Goal: Obtain resource: Download file/media

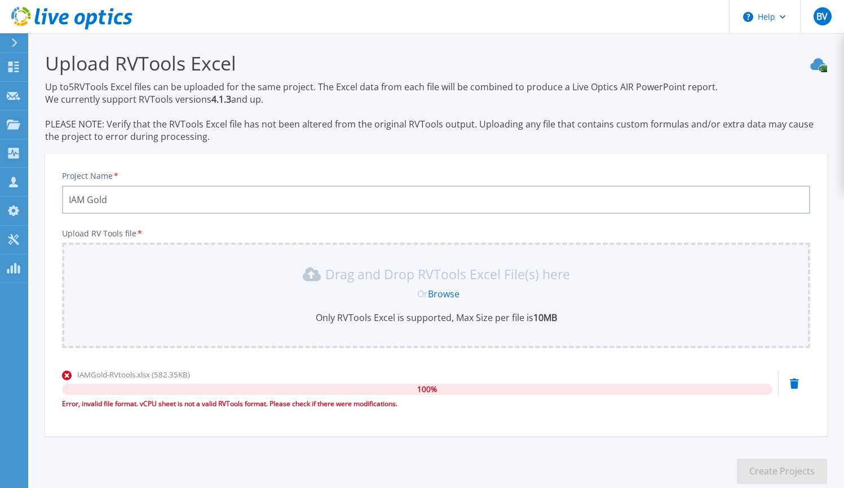
scroll to position [65, 0]
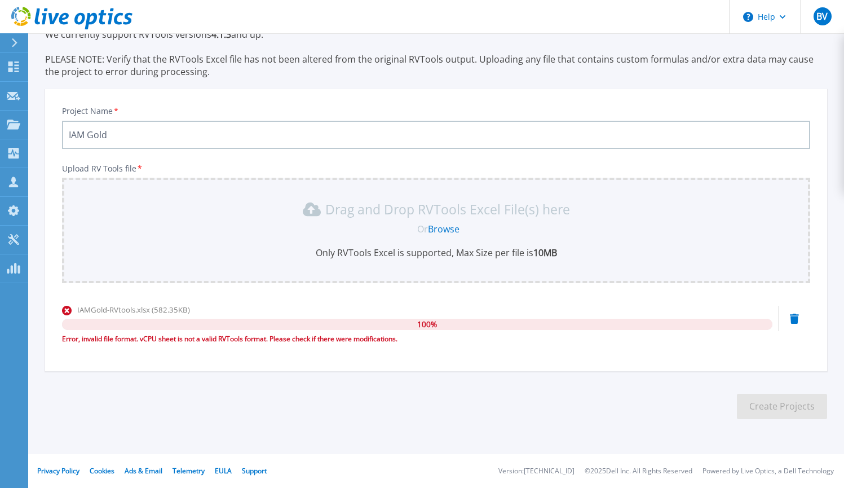
type input "IAM Gold"
click at [446, 230] on link "Browse" at bounding box center [444, 229] width 32 height 12
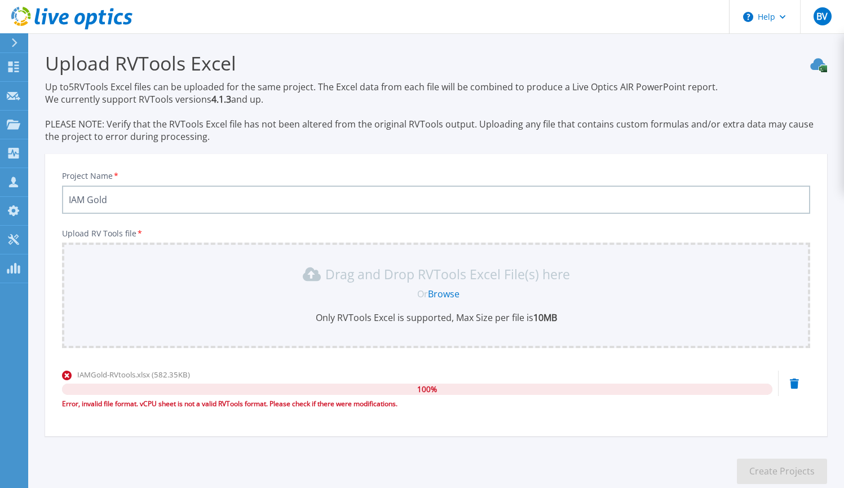
scroll to position [0, 0]
click at [14, 66] on icon at bounding box center [14, 66] width 14 height 11
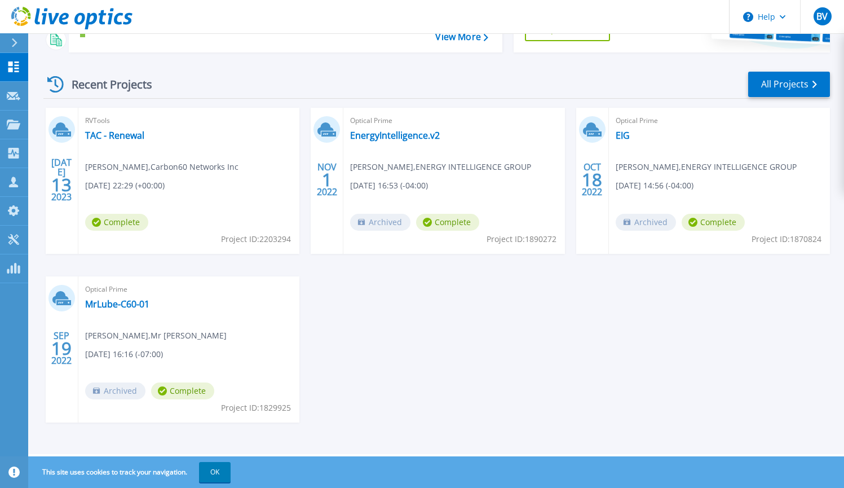
scroll to position [137, 0]
click at [229, 473] on button "OK" at bounding box center [215, 472] width 32 height 20
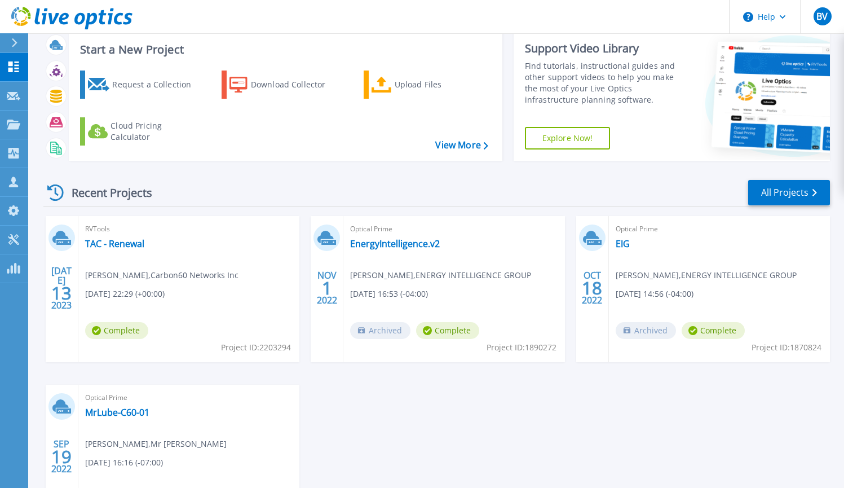
scroll to position [28, 0]
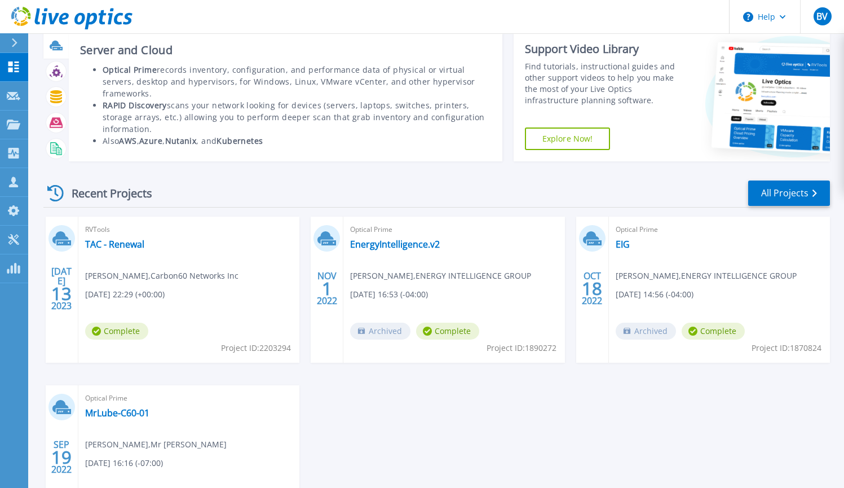
click at [57, 41] on icon at bounding box center [55, 45] width 11 height 8
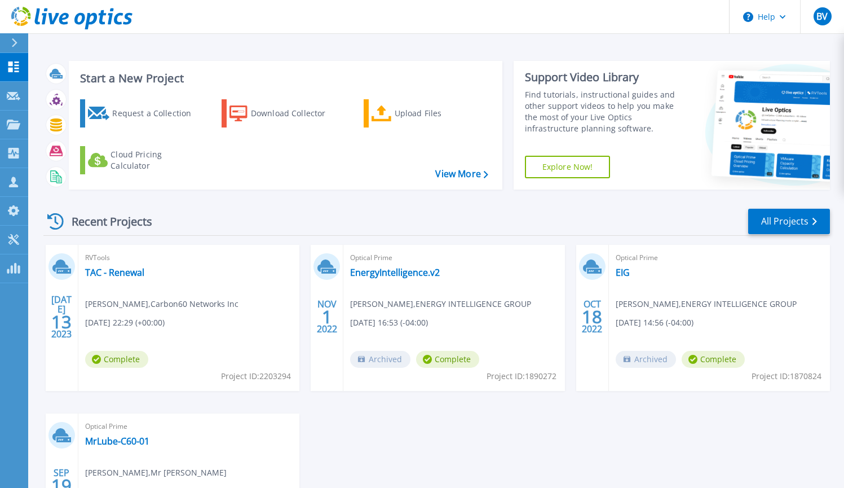
scroll to position [0, 0]
click at [468, 179] on link "View More" at bounding box center [461, 174] width 52 height 11
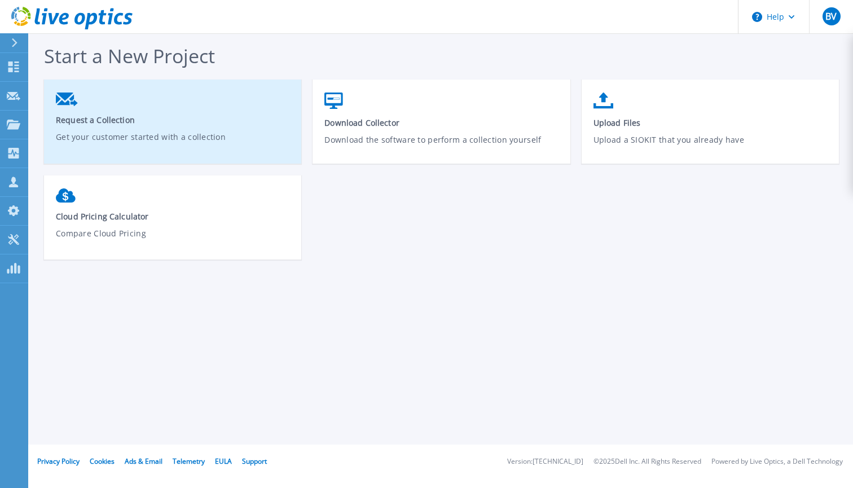
click at [151, 104] on link "Request a Collection Get your customer started with a collection" at bounding box center [172, 126] width 257 height 78
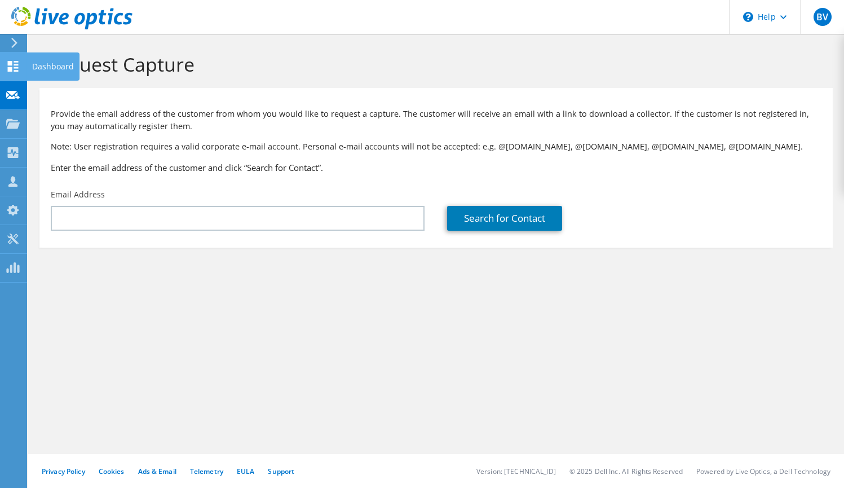
click at [14, 64] on icon at bounding box center [13, 66] width 14 height 11
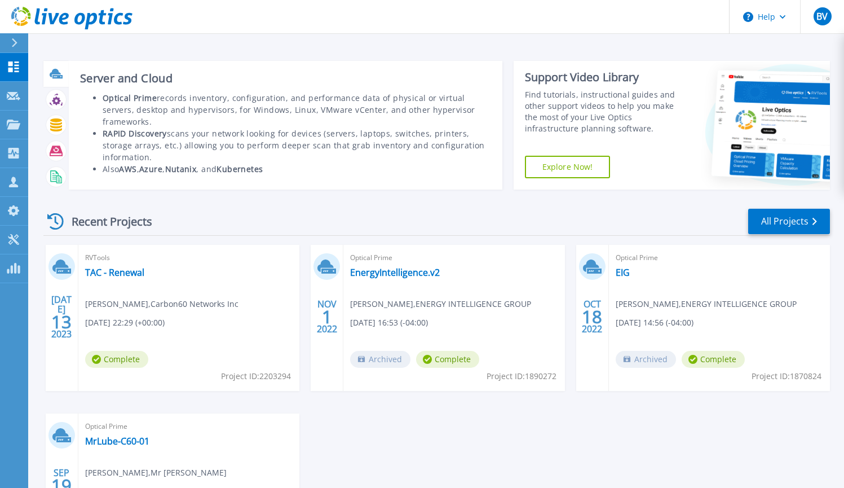
click at [55, 72] on icon at bounding box center [55, 73] width 11 height 8
click at [55, 78] on icon at bounding box center [57, 76] width 10 height 3
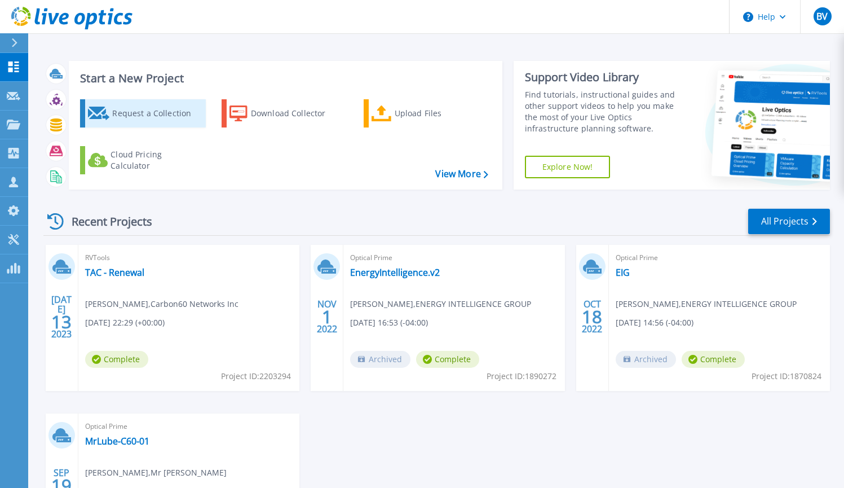
click at [164, 116] on div "Request a Collection" at bounding box center [157, 113] width 90 height 23
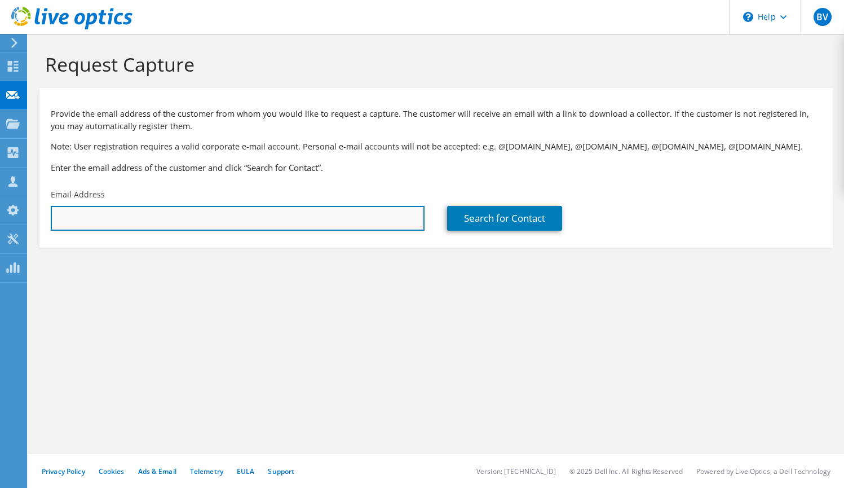
click at [366, 212] on input "text" at bounding box center [238, 218] width 374 height 25
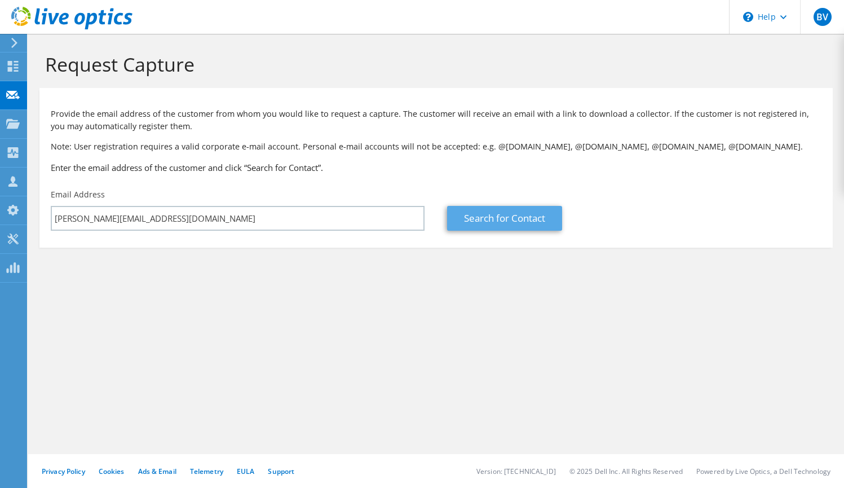
click at [533, 213] on link "Search for Contact" at bounding box center [504, 218] width 115 height 25
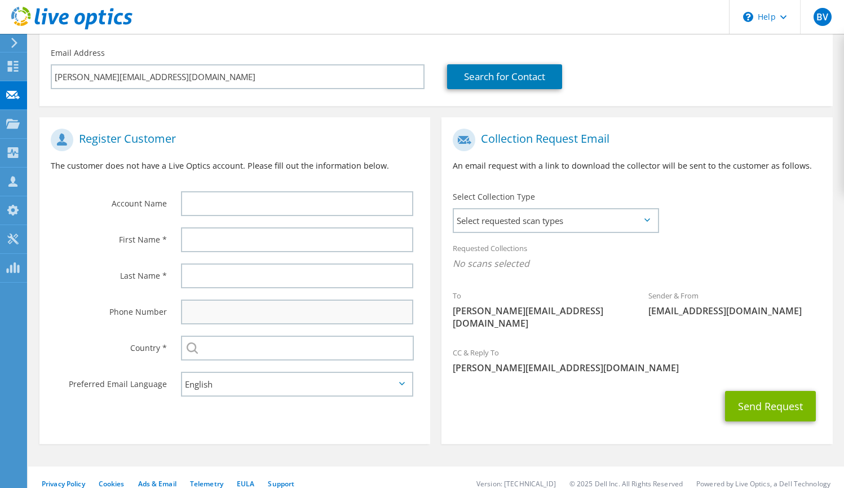
scroll to position [141, 0]
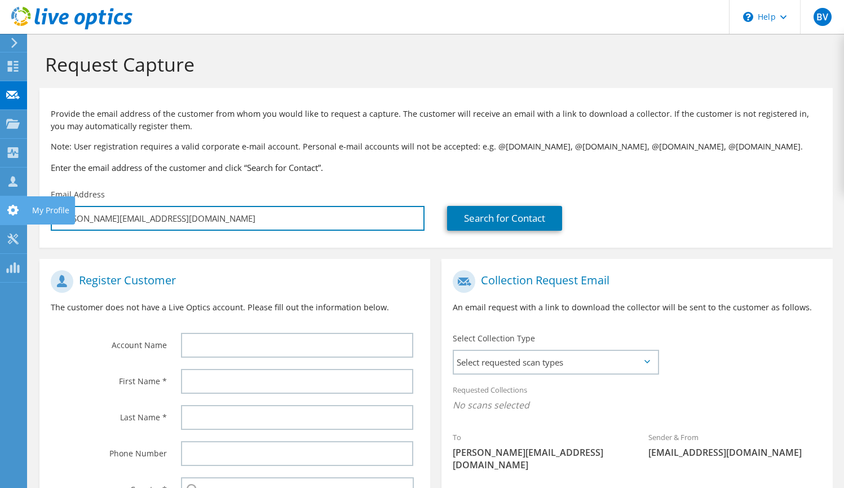
drag, startPoint x: 180, startPoint y: 217, endPoint x: 0, endPoint y: 222, distance: 180.0
click at [0, 222] on div "BV Partner Team Member [PERSON_NAME] [PERSON_NAME][EMAIL_ADDRESS][DOMAIN_NAME] …" at bounding box center [422, 321] width 844 height 642
type input "bh"
type input "Select"
type input "bha"
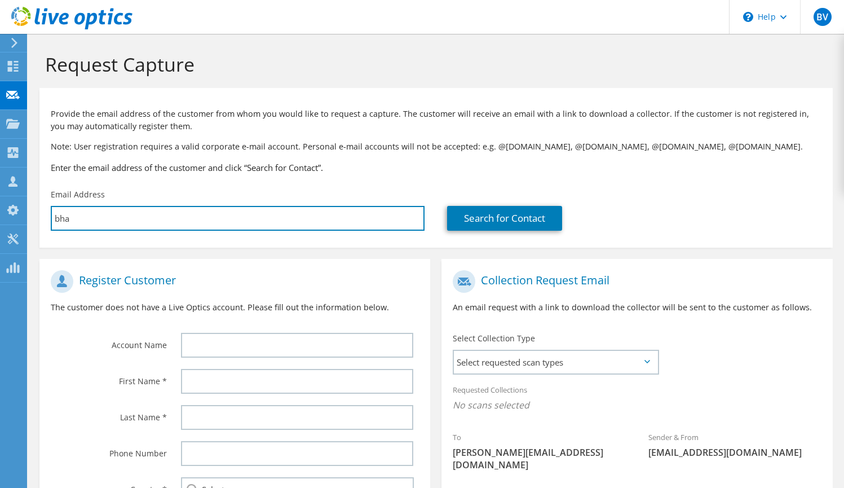
type input "Select"
type input "[PERSON_NAME]"
type input "Select"
type input "[PERSON_NAME]"
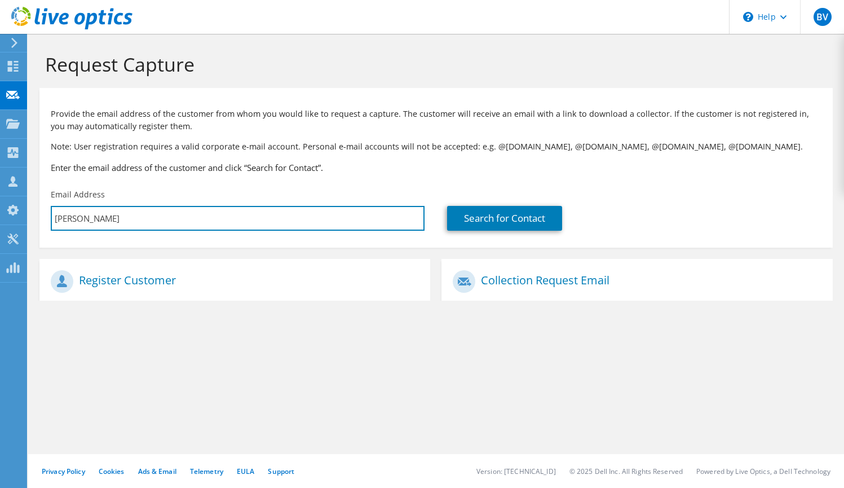
type input "Select"
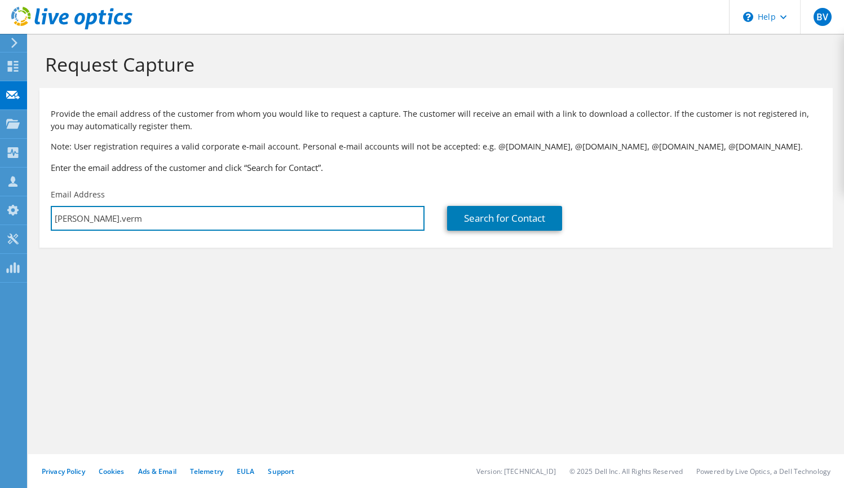
type input "Bhanu.verma"
type input "[PERSON_NAME][EMAIL_ADDRESS][DOMAIN_NAME]"
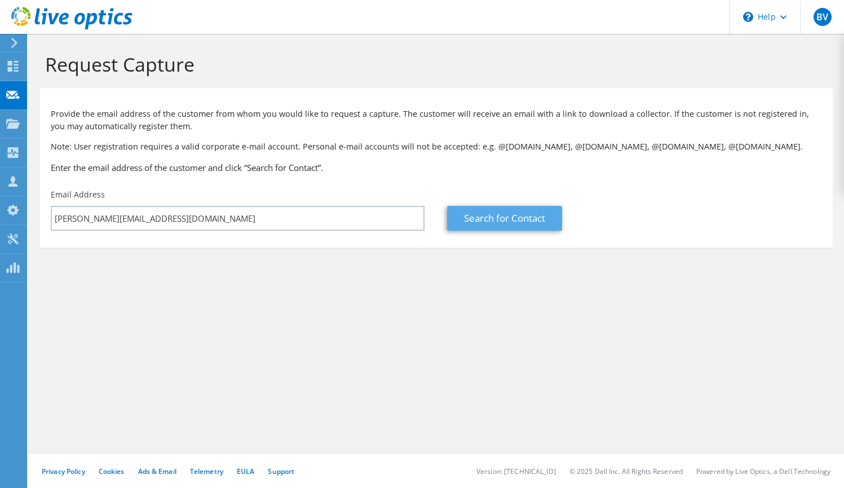
click at [485, 217] on link "Search for Contact" at bounding box center [504, 218] width 115 height 25
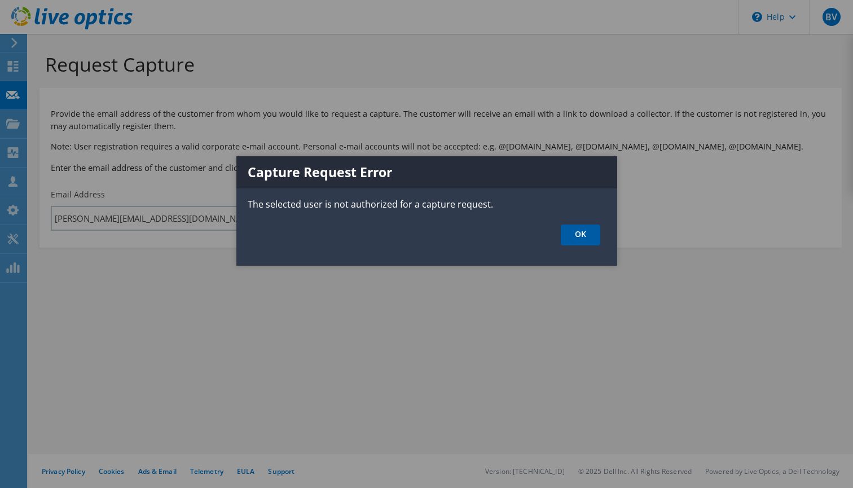
click at [599, 235] on link "OK" at bounding box center [580, 234] width 39 height 21
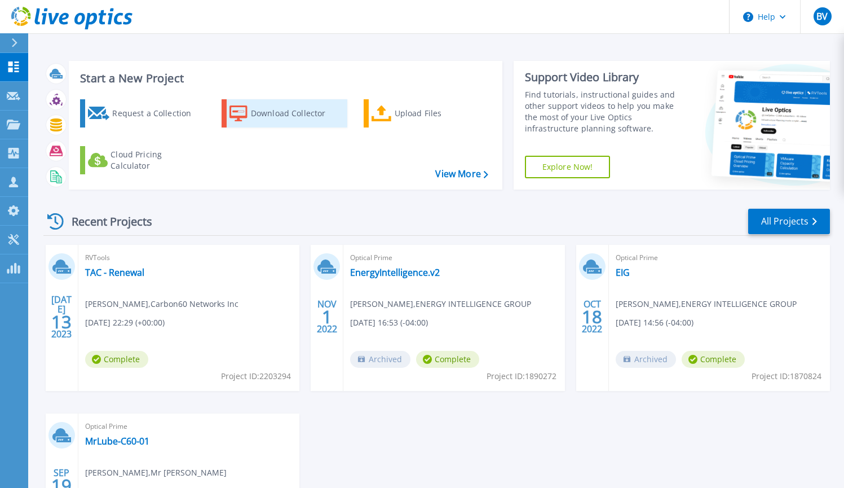
click at [261, 121] on div "Download Collector" at bounding box center [296, 113] width 90 height 23
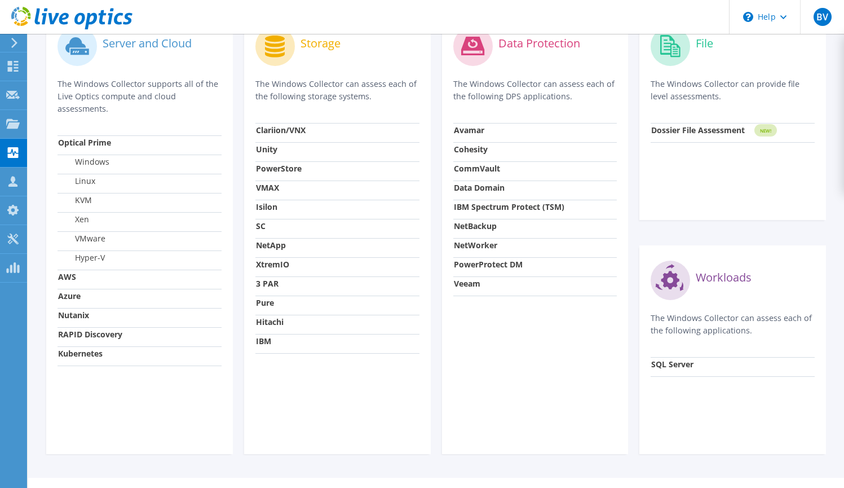
scroll to position [387, 0]
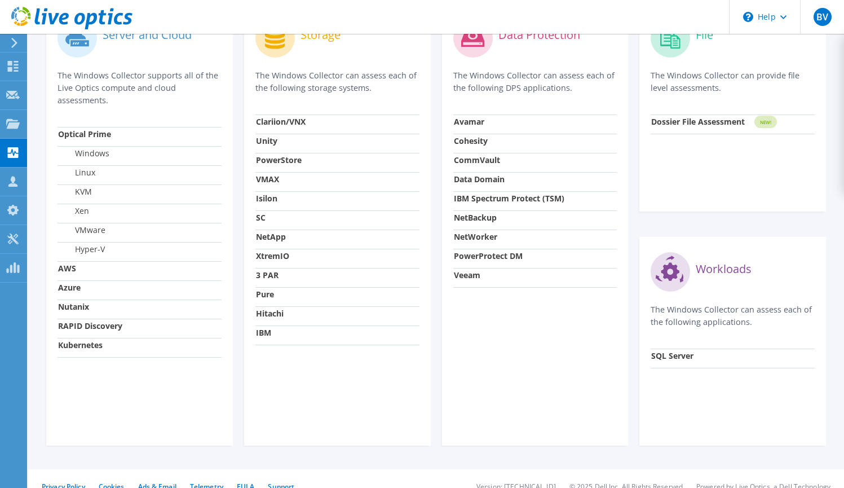
drag, startPoint x: 91, startPoint y: 76, endPoint x: 100, endPoint y: 99, distance: 24.8
click at [100, 100] on p "The Windows Collector supports all of the Live Optics compute and cloud assessm…" at bounding box center [140, 87] width 164 height 37
click at [165, 107] on div "Server and Cloud The Windows Collector supports all of the Live Optics compute …" at bounding box center [140, 70] width 164 height 113
click at [71, 268] on strong "AWS" at bounding box center [67, 268] width 18 height 11
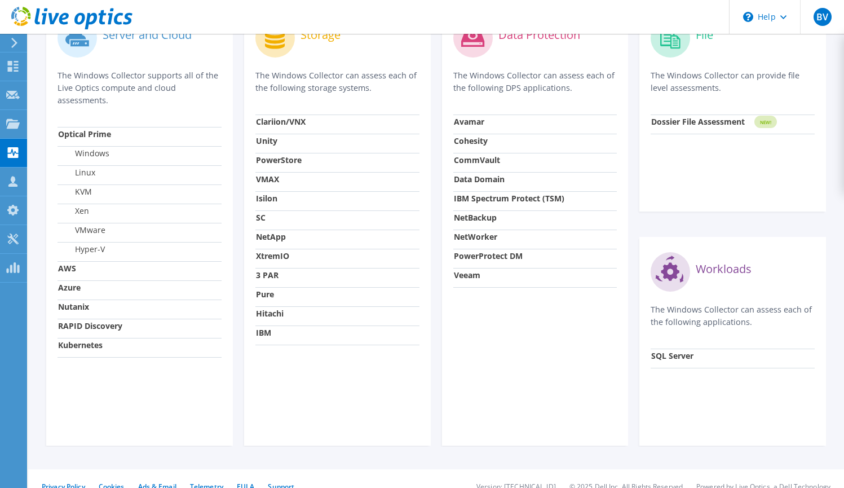
click at [138, 319] on td "Nutanix" at bounding box center [140, 308] width 164 height 19
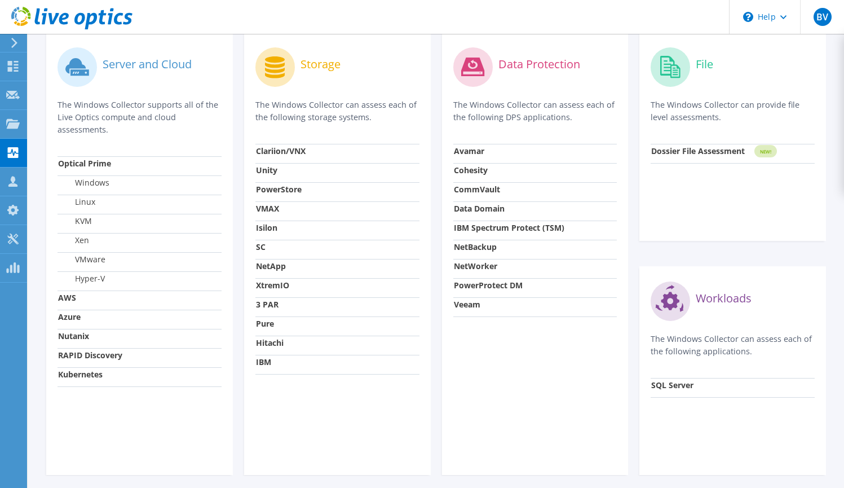
scroll to position [354, 0]
